Goal: Task Accomplishment & Management: Use online tool/utility

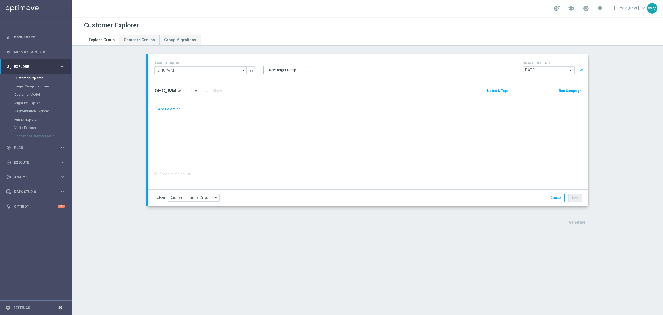
click at [173, 106] on button "+ Add Selection" at bounding box center [168, 109] width 27 height 6
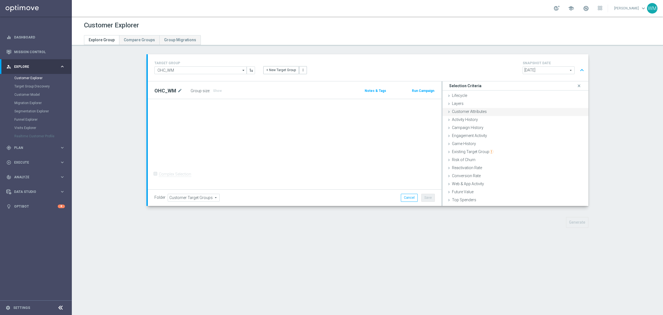
click at [471, 111] on span "Customer Attributes" at bounding box center [469, 111] width 35 height 4
click at [468, 199] on span "Customer List" at bounding box center [464, 201] width 24 height 4
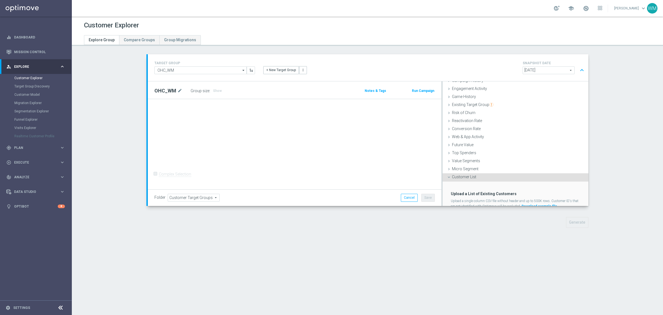
scroll to position [68, 0]
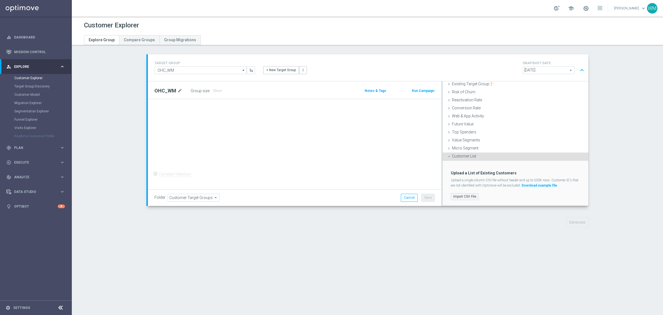
click at [470, 198] on label "Import CSV File" at bounding box center [465, 196] width 28 height 7
click at [0, 0] on input "Import CSV File" at bounding box center [0, 0] width 0 height 0
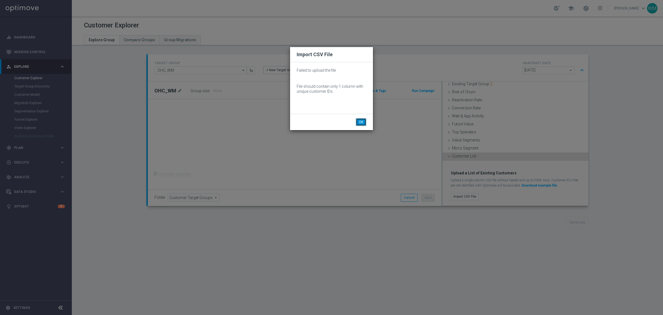
click at [357, 120] on button "OK" at bounding box center [361, 122] width 11 height 8
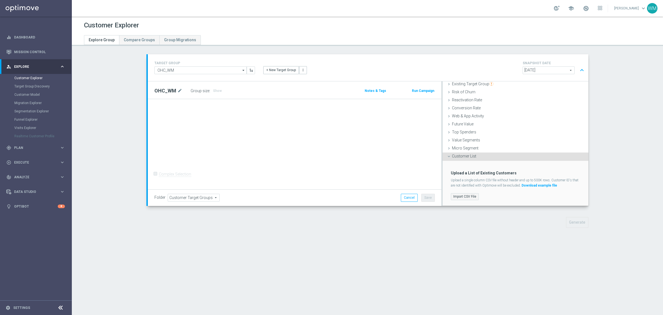
click at [470, 196] on label "Import CSV File" at bounding box center [465, 196] width 28 height 7
click at [0, 0] on input "Import CSV File" at bounding box center [0, 0] width 0 height 0
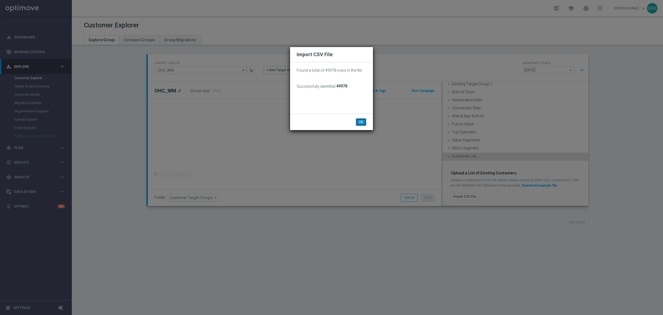
click at [363, 124] on button "OK" at bounding box center [361, 122] width 11 height 8
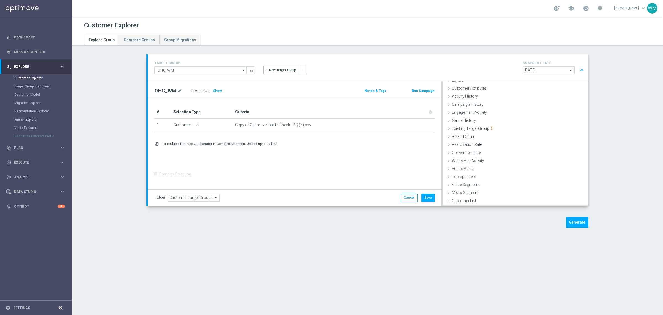
scroll to position [23, 0]
click at [567, 226] on button "Generate" at bounding box center [577, 222] width 22 height 11
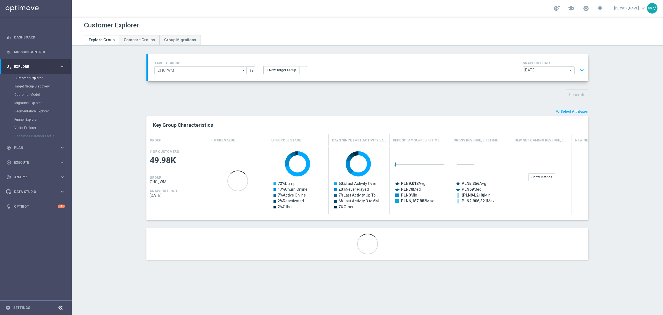
click at [571, 113] on span "Select Attributes" at bounding box center [574, 111] width 27 height 4
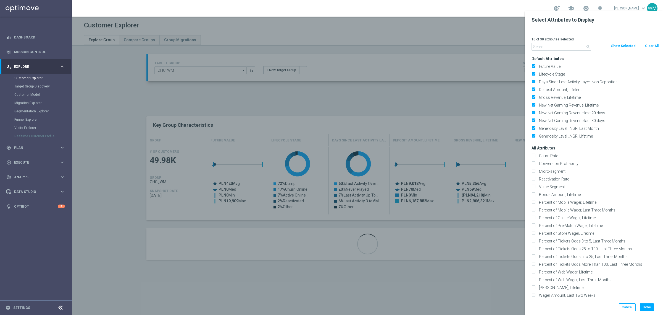
click at [651, 46] on button "Clear All" at bounding box center [652, 46] width 15 height 6
checkbox input "false"
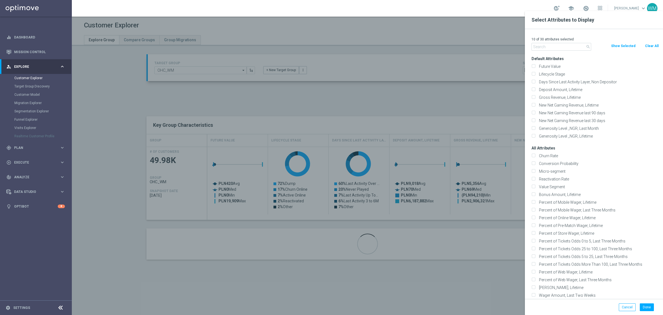
checkbox input "false"
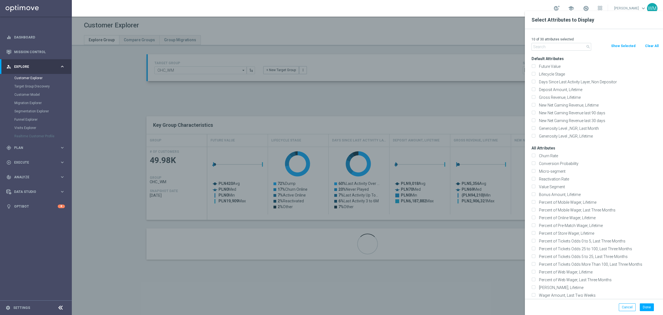
checkbox input "false"
click at [571, 47] on input "text" at bounding box center [562, 47] width 60 height 8
paste input "STS_ValueSegment"
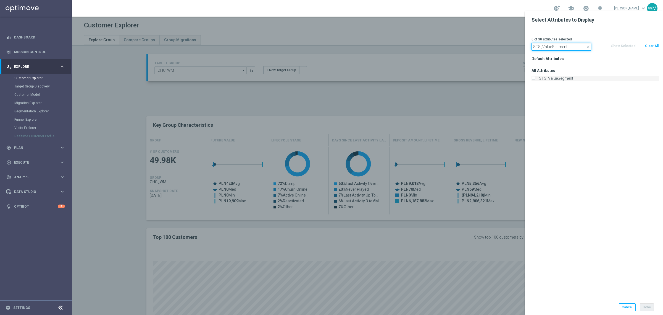
type input "STS_ValueSegment"
click at [574, 76] on label "STS_ValueSegment" at bounding box center [598, 78] width 122 height 5
click at [535, 77] on input "STS_ValueSegment" at bounding box center [534, 79] width 4 height 4
checkbox input "true"
click at [571, 45] on input "STS_ValueSegment" at bounding box center [562, 47] width 60 height 8
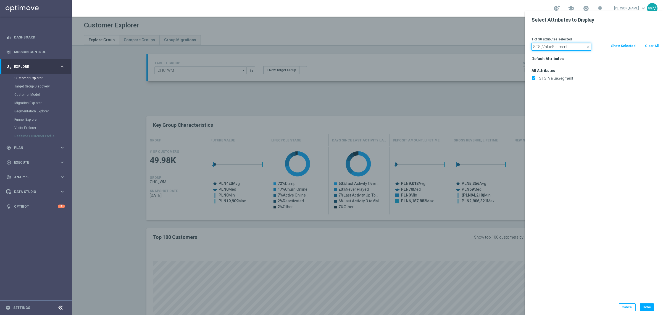
click at [571, 45] on input "STS_ValueSegment" at bounding box center [562, 47] width 60 height 8
paste input "tage Deposi"
type input "Stage Deposit"
click at [560, 80] on label "Stage Deposit" at bounding box center [598, 78] width 122 height 5
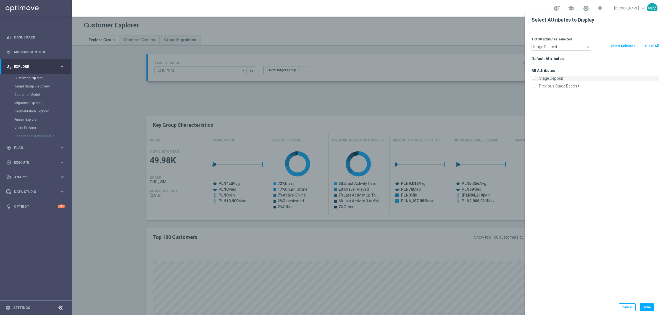
click at [535, 80] on input "Stage Deposit" at bounding box center [534, 79] width 4 height 4
checkbox input "true"
click at [564, 46] on input "Stage Deposit" at bounding box center [562, 47] width 60 height 8
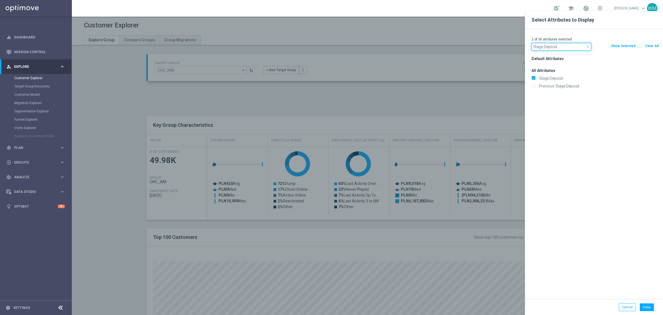
paste input "Push Agree"
type input "Push Agree"
click at [568, 77] on label "Push Agree" at bounding box center [598, 78] width 122 height 5
click at [535, 77] on input "Push Agree" at bounding box center [534, 79] width 4 height 4
checkbox input "true"
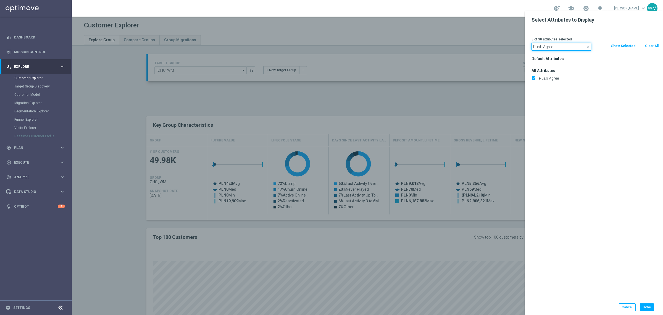
click at [564, 46] on input "Push Agree" at bounding box center [562, 47] width 60 height 8
paste input "SMS"
type input "SMS Agree"
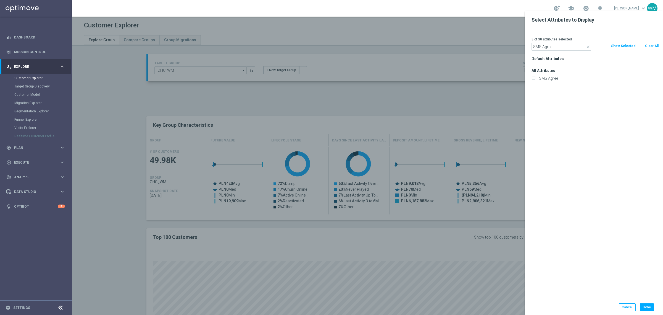
click at [559, 77] on label "SMS Agree" at bounding box center [598, 78] width 122 height 5
click at [535, 77] on input "SMS Agree" at bounding box center [534, 79] width 4 height 4
checkbox input "true"
click at [566, 48] on input "SMS Agree" at bounding box center [562, 47] width 60 height 8
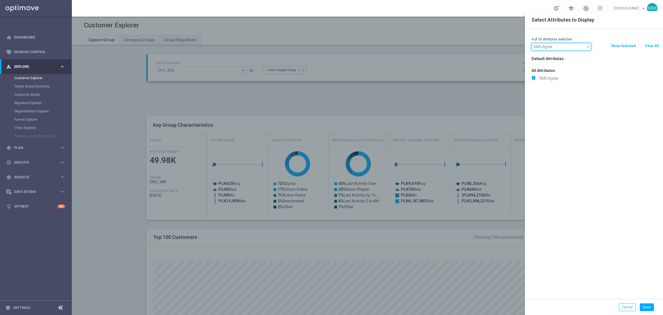
click at [566, 48] on input "SMS Agree" at bounding box center [562, 47] width 60 height 8
paste input "Email"
type input "Email Agree"
click at [563, 79] on label "Email Agree" at bounding box center [598, 78] width 122 height 5
click at [535, 79] on input "Email Agree" at bounding box center [534, 79] width 4 height 4
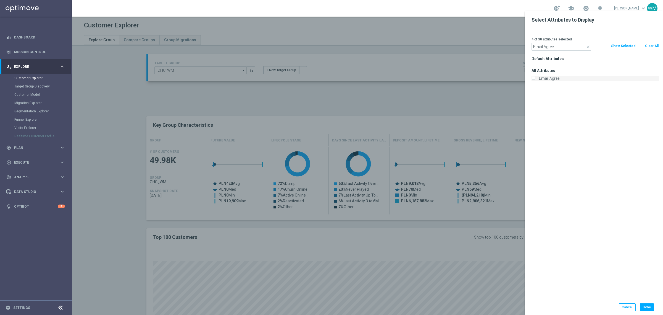
checkbox input "true"
click at [557, 48] on input "Email Agree" at bounding box center [562, 47] width 60 height 8
paste input "Onlin"
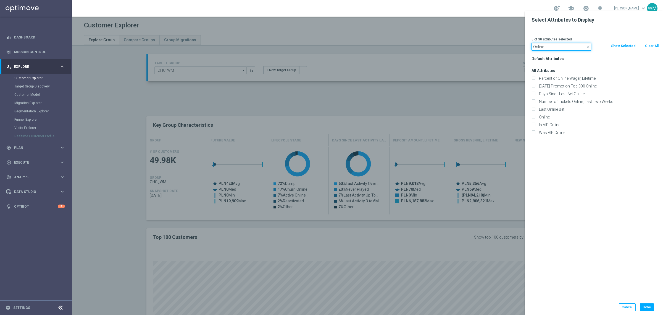
type input "Online"
click at [557, 80] on label "Percent of Online Wager, Lifetime" at bounding box center [598, 78] width 122 height 5
click at [535, 80] on input "Percent of Online Wager, Lifetime" at bounding box center [534, 79] width 4 height 4
click at [557, 80] on label "Percent of Online Wager, Lifetime" at bounding box center [598, 78] width 122 height 5
click at [535, 80] on input "Percent of Online Wager, Lifetime" at bounding box center [534, 79] width 4 height 4
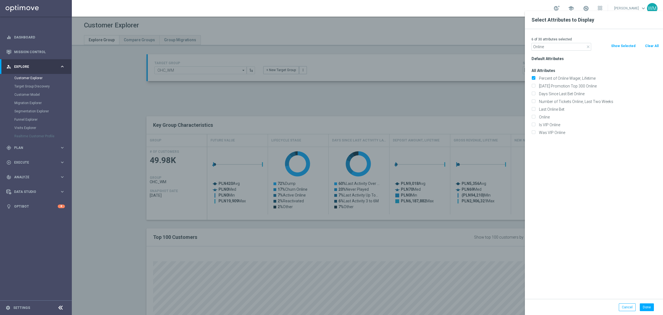
checkbox input "false"
click at [562, 116] on label "Online" at bounding box center [598, 116] width 122 height 5
click at [535, 116] on input "Online" at bounding box center [534, 118] width 4 height 4
checkbox input "true"
click at [571, 43] on input "Online" at bounding box center [562, 47] width 60 height 8
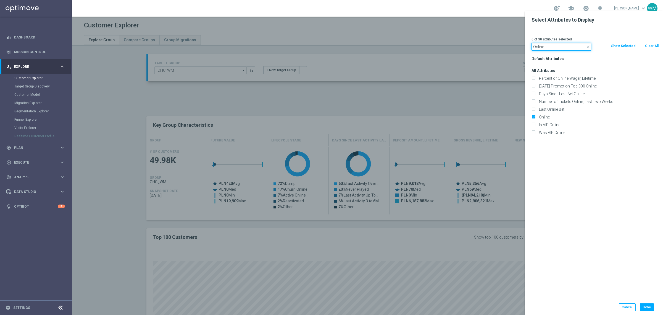
click at [571, 43] on input "Online" at bounding box center [562, 47] width 60 height 8
paste input "Canceled"
type input "Canceled"
click at [545, 79] on label "Canceled" at bounding box center [598, 78] width 122 height 5
click at [535, 79] on input "Canceled" at bounding box center [534, 79] width 4 height 4
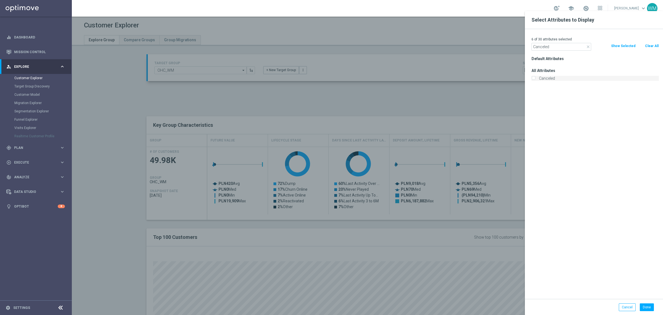
checkbox input "true"
click at [555, 46] on input "Canceled" at bounding box center [562, 47] width 60 height 8
paste input "Incomplete"
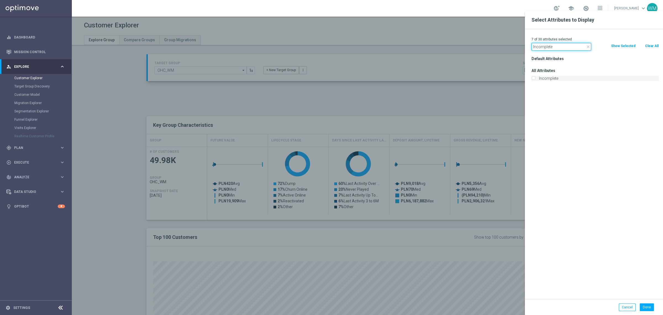
type input "Incomplete"
click at [549, 79] on label "Incomplete" at bounding box center [598, 78] width 122 height 5
click at [535, 79] on input "Incomplete" at bounding box center [534, 79] width 4 height 4
checkbox input "true"
click at [557, 47] on input "Incomplete" at bounding box center [562, 47] width 60 height 8
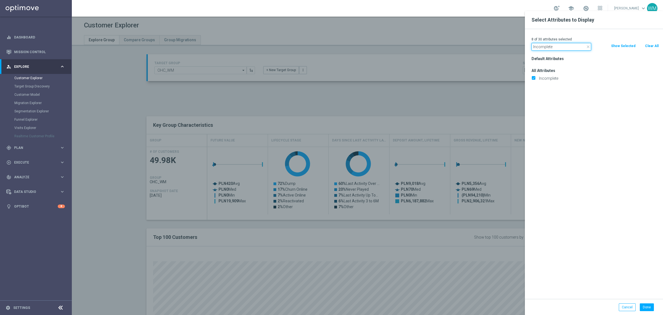
click at [557, 47] on input "Incomplete" at bounding box center [562, 47] width 60 height 8
paste input "Marketing Agreement"
type input "Marketing Agreement"
click at [555, 76] on label "Marketing Agreement" at bounding box center [598, 78] width 122 height 5
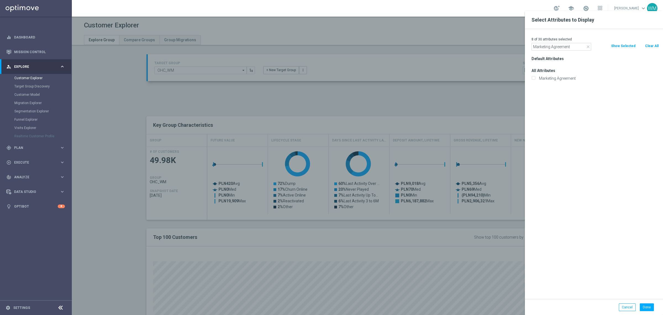
click at [535, 77] on input "Marketing Agreement" at bounding box center [534, 79] width 4 height 4
checkbox input "true"
click at [556, 47] on input "Marketing Agreement" at bounding box center [562, 47] width 60 height 8
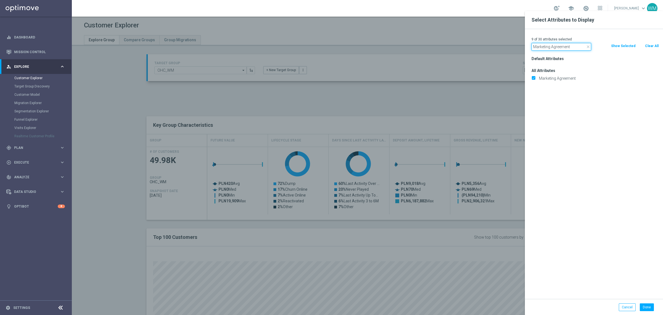
paste input "Selfexcluded Cli"
type input "Selfexcluded Client"
click at [558, 76] on label "Selfexcluded Client" at bounding box center [598, 78] width 122 height 5
click at [535, 77] on input "Selfexcluded Client" at bounding box center [534, 79] width 4 height 4
checkbox input "true"
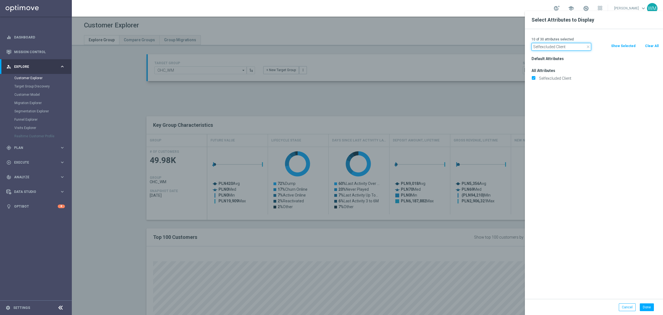
click at [555, 47] on input "Selfexcluded Client" at bounding box center [562, 47] width 60 height 8
paste input "Is Test Accou"
type input "Is Test Account"
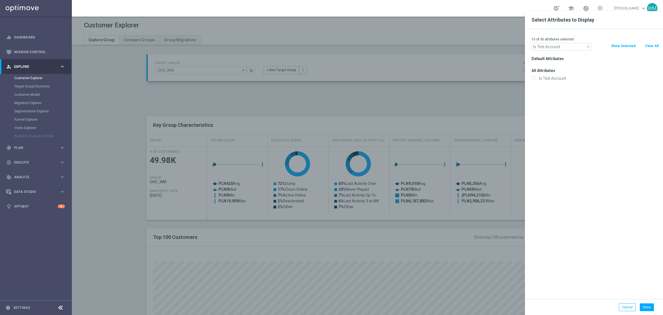
click at [556, 78] on label "Is Test Account" at bounding box center [598, 78] width 122 height 5
click at [535, 78] on input "Is Test Account" at bounding box center [534, 79] width 4 height 4
checkbox input "true"
click at [561, 48] on input "Is Test Account" at bounding box center [562, 47] width 60 height 8
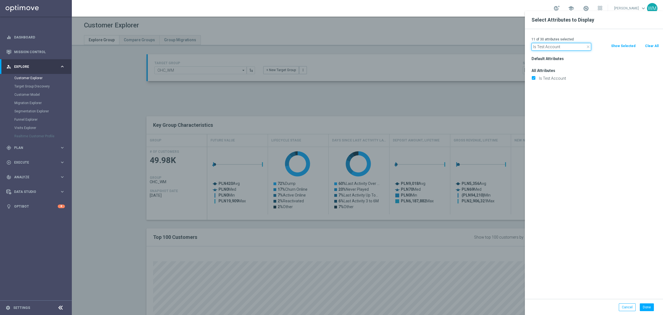
click at [561, 48] on input "Is Test Account" at bounding box center [562, 47] width 60 height 8
paste input "Bonus Agreeme"
type input "Bonus Agreement"
click at [554, 77] on label "Bonus Agreement" at bounding box center [598, 78] width 122 height 5
click at [535, 77] on input "Bonus Agreement" at bounding box center [534, 79] width 4 height 4
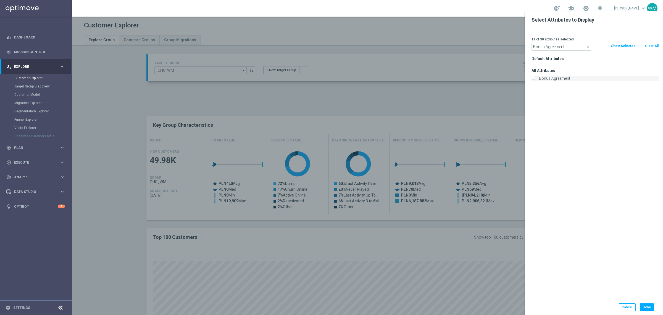
checkbox input "true"
click at [560, 48] on input "Bonus Agreement" at bounding box center [562, 47] width 60 height 8
paste input "Is Blocked"
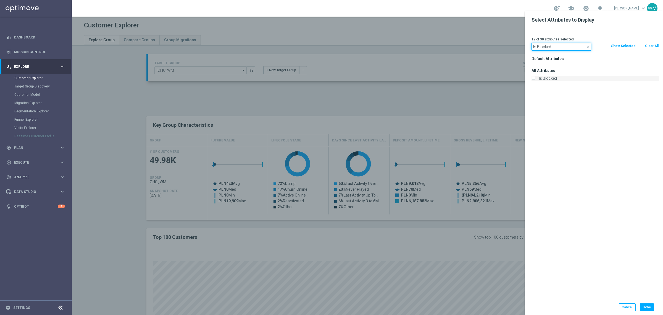
type input "Is Blocked"
click at [558, 80] on label "Is Blocked" at bounding box center [598, 78] width 122 height 5
click at [535, 80] on input "Is Blocked" at bounding box center [534, 79] width 4 height 4
checkbox input "true"
click at [558, 45] on input "Is Blocked" at bounding box center [562, 47] width 60 height 8
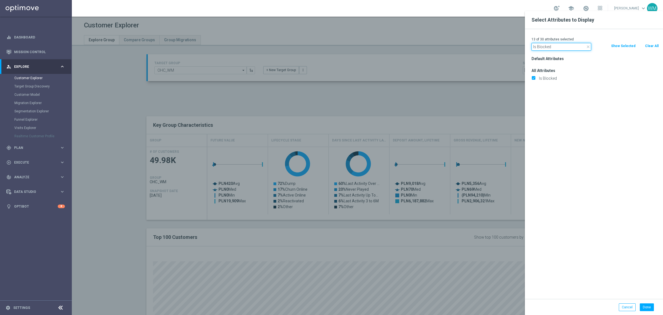
click at [558, 45] on input "Is Blocked" at bounding box center [562, 47] width 60 height 8
paste input "Email Verifi"
type input "Is Email Verified"
click at [552, 82] on div "Is Email Verified" at bounding box center [596, 78] width 136 height 8
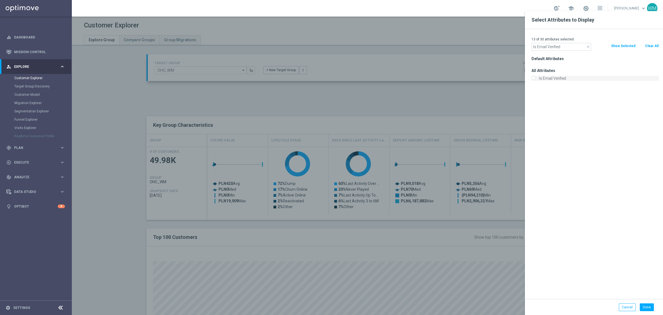
click at [552, 77] on label "Is Email Verified" at bounding box center [598, 78] width 122 height 5
click at [535, 77] on input "Is Email Verified" at bounding box center [534, 79] width 4 height 4
checkbox input "true"
click at [567, 47] on input "Is Email Verified" at bounding box center [562, 47] width 60 height 8
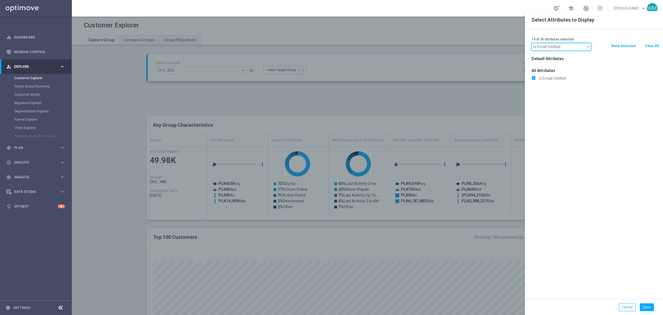
click at [567, 47] on input "Is Email Verified" at bounding box center [562, 47] width 60 height 8
click at [560, 73] on div "All Attributes Is Email Verified" at bounding box center [596, 74] width 136 height 15
click at [531, 47] on div "close Is Email Verified" at bounding box center [562, 47] width 68 height 8
click at [539, 46] on input "Is Email Verified" at bounding box center [562, 47] width 60 height 8
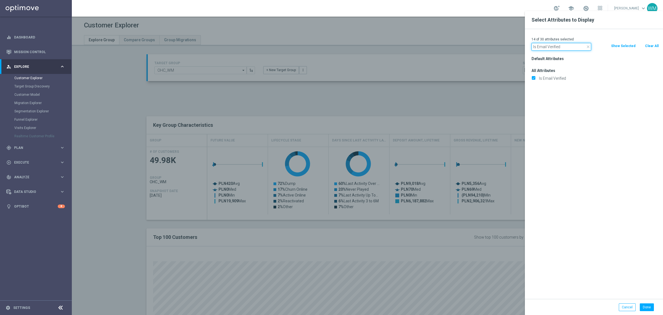
click at [539, 46] on input "Is Email Verified" at bounding box center [562, 47] width 60 height 8
paste input "Phone"
type input "Is Phone Verified"
click at [547, 78] on label "Is Phone Verified" at bounding box center [598, 78] width 122 height 5
click at [535, 78] on input "Is Phone Verified" at bounding box center [534, 79] width 4 height 4
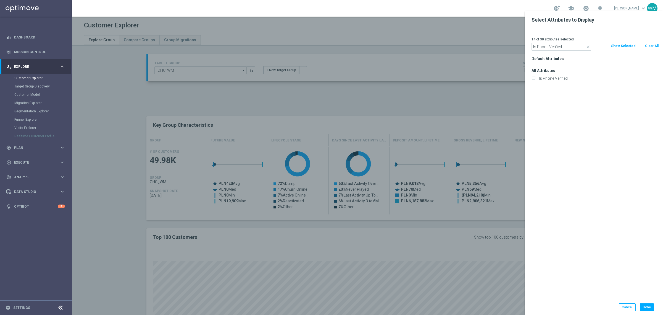
checkbox input "true"
click at [570, 45] on input "Is Phone Verified" at bounding box center [562, 47] width 60 height 8
paste input "Temporary"
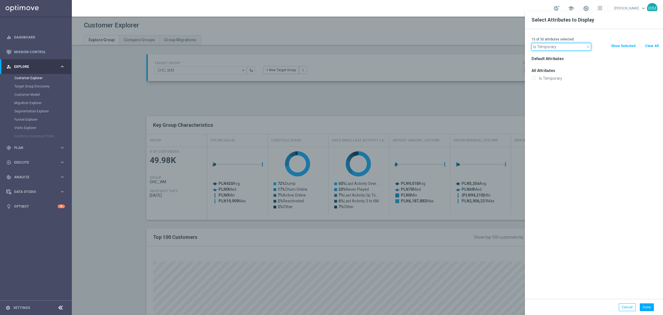
type input "Is Temporary"
click at [562, 80] on label "Is Temporary" at bounding box center [598, 78] width 122 height 5
click at [535, 80] on input "Is Temporary" at bounding box center [534, 79] width 4 height 4
checkbox input "true"
click at [552, 44] on input "Is Temporary" at bounding box center [562, 47] width 60 height 8
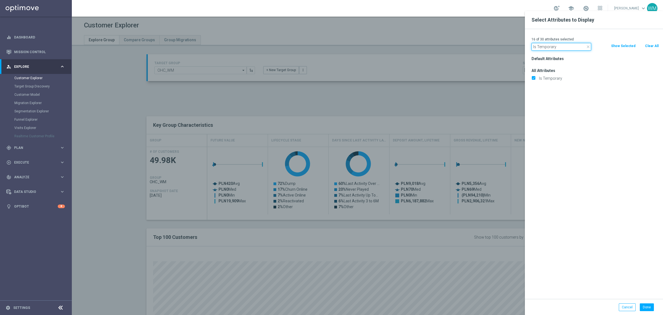
click at [552, 44] on input "Is Temporary" at bounding box center [562, 47] width 60 height 8
type input "liability"
click at [559, 81] on div "Liability Factor Live" at bounding box center [596, 78] width 136 height 8
click at [559, 79] on label "Liability Factor Live" at bounding box center [598, 78] width 122 height 5
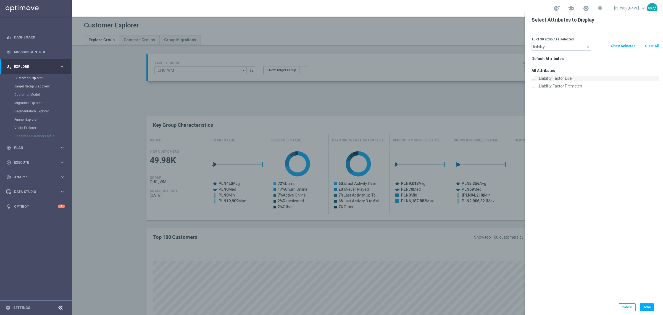
click at [535, 79] on input "Liability Factor Live" at bounding box center [534, 79] width 4 height 4
checkbox input "true"
click at [561, 89] on div "Liability Factor Prematch" at bounding box center [596, 86] width 136 height 8
click at [560, 86] on label "Liability Factor Prematch" at bounding box center [598, 85] width 122 height 5
click at [535, 86] on input "Liability Factor Prematch" at bounding box center [534, 87] width 4 height 4
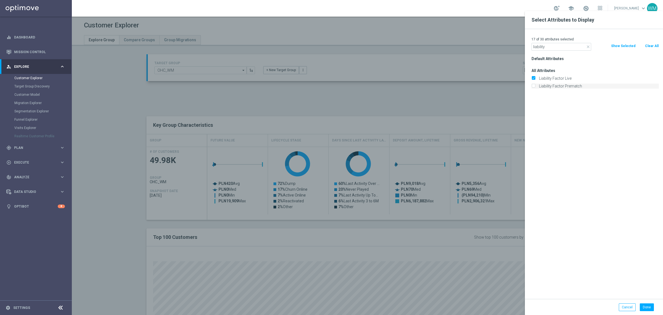
checkbox input "true"
click at [558, 49] on input "liability" at bounding box center [562, 47] width 60 height 8
type input "black l"
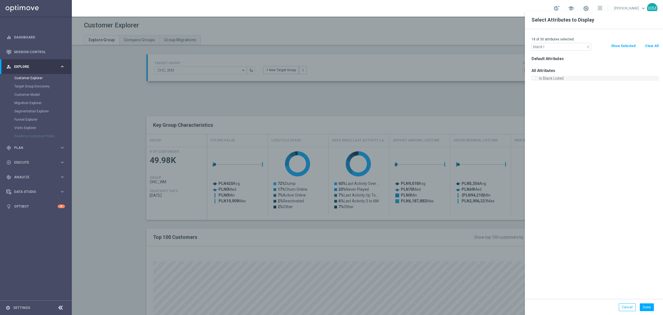
click at [545, 80] on label "Is Black Listed" at bounding box center [598, 78] width 122 height 5
click at [535, 80] on input "Is Black Listed" at bounding box center [534, 79] width 4 height 4
checkbox input "true"
click at [651, 306] on button "Done" at bounding box center [647, 307] width 14 height 8
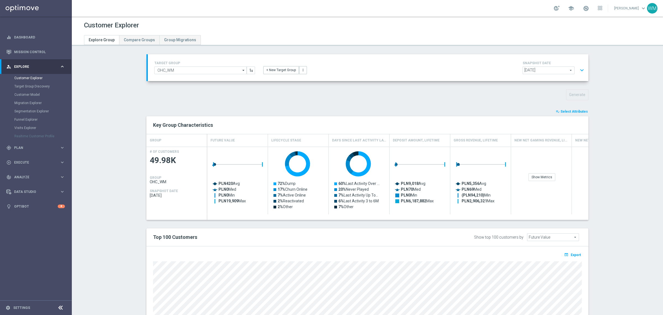
type input "Search"
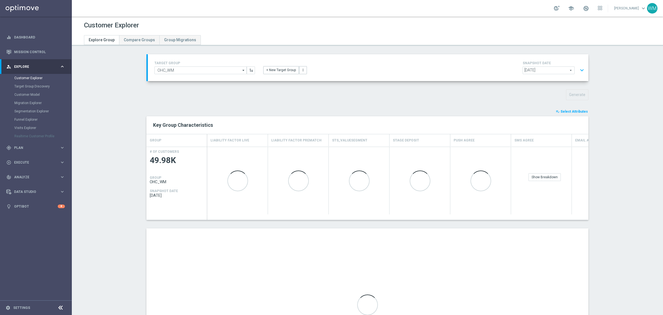
click at [114, 170] on section "TARGET GROUP OHC_WM OHC_WM arrow_drop_down Show Selected 0 of NaN - Campaign 1" at bounding box center [368, 221] width 592 height 335
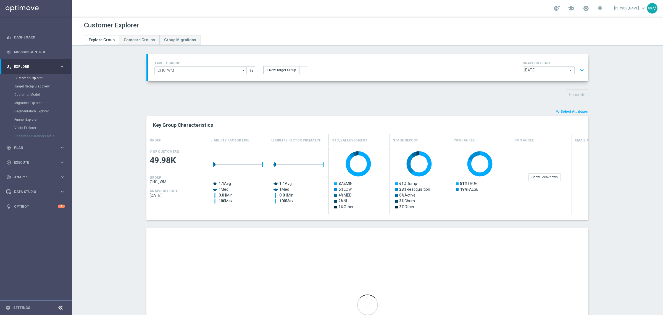
scroll to position [80, 0]
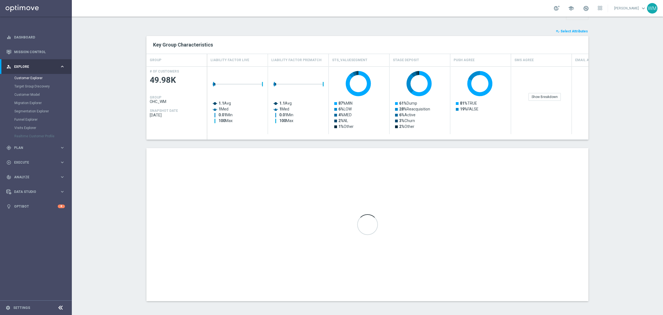
click at [611, 165] on section "TARGET GROUP OHC_WM OHC_WM arrow_drop_down Show Selected 0 of NaN - Campaign 1" at bounding box center [368, 141] width 592 height 335
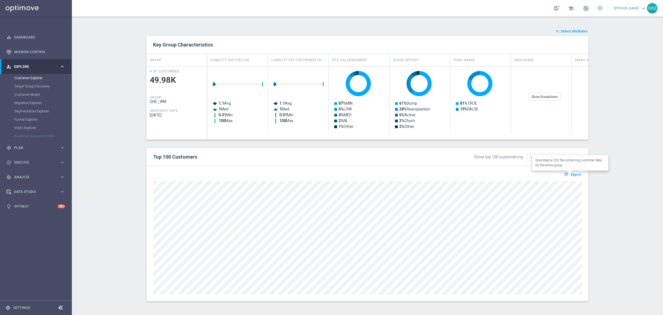
click at [565, 175] on icon "open_in_browser" at bounding box center [567, 174] width 6 height 4
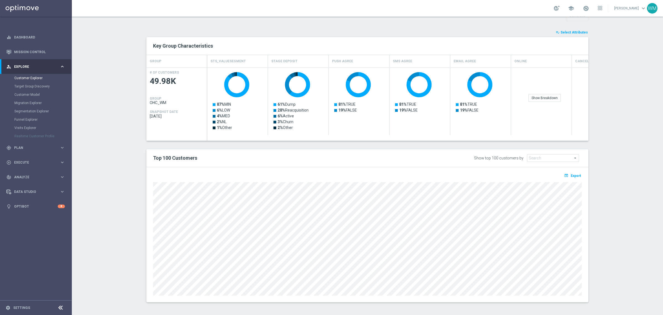
scroll to position [22, 0]
